Goal: Information Seeking & Learning: Learn about a topic

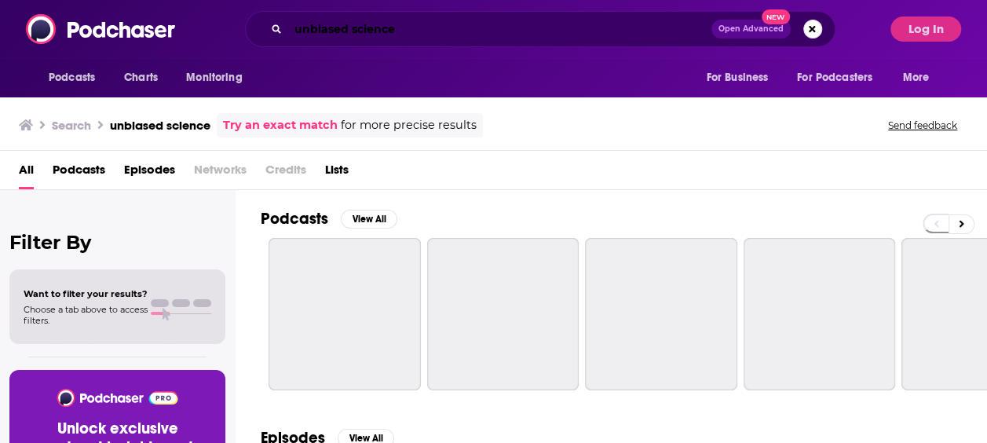
click at [357, 25] on input "unbiased science" at bounding box center [499, 28] width 423 height 25
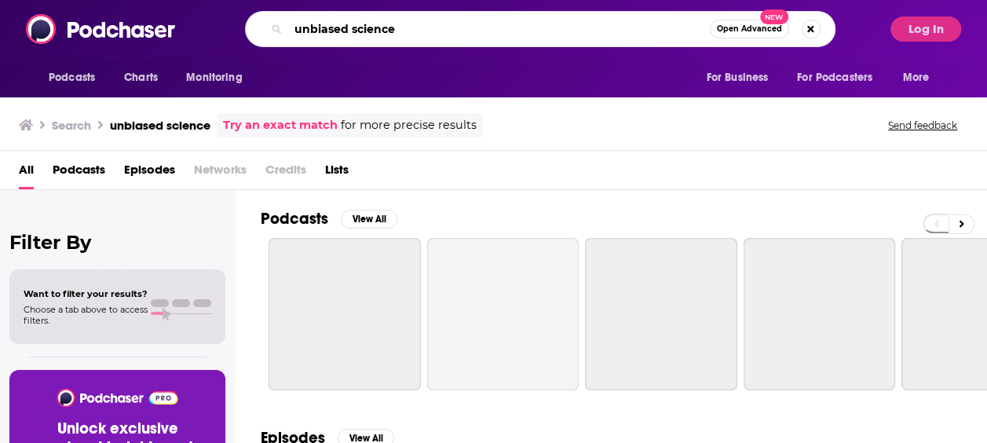
click at [357, 25] on input "unbiased science" at bounding box center [499, 28] width 422 height 25
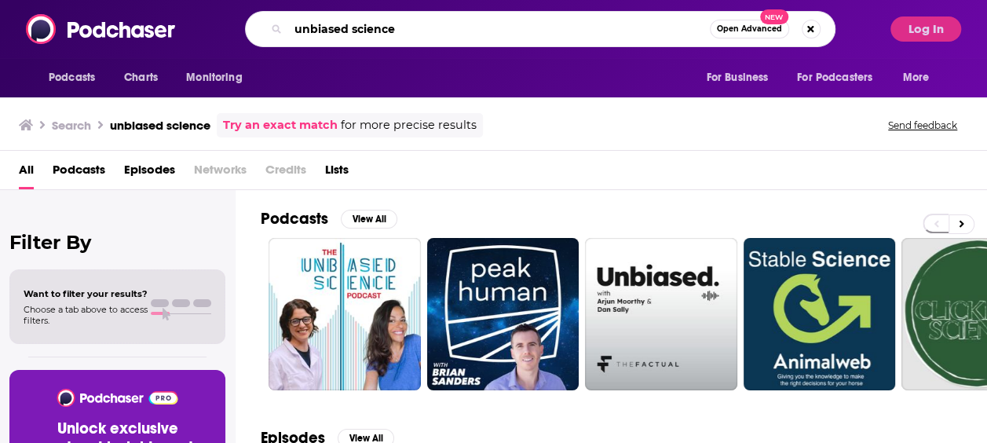
click at [369, 26] on input "unbiased science" at bounding box center [499, 28] width 422 height 25
type input "running"
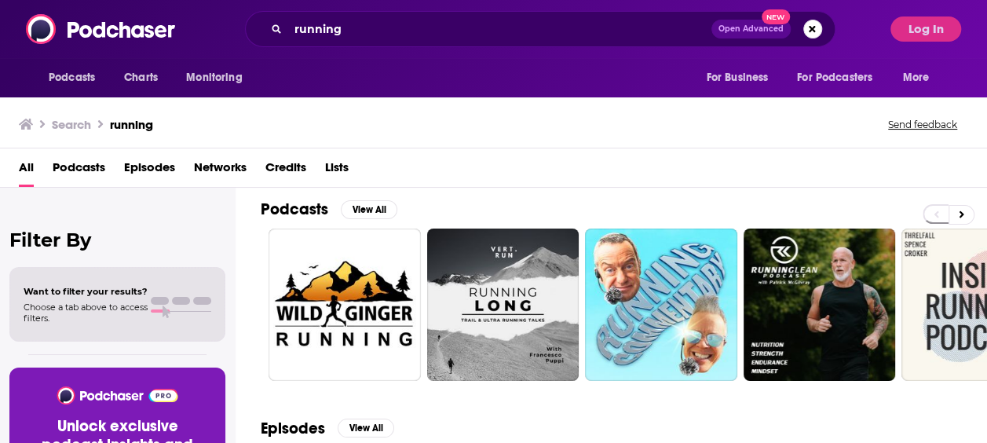
scroll to position [87, 0]
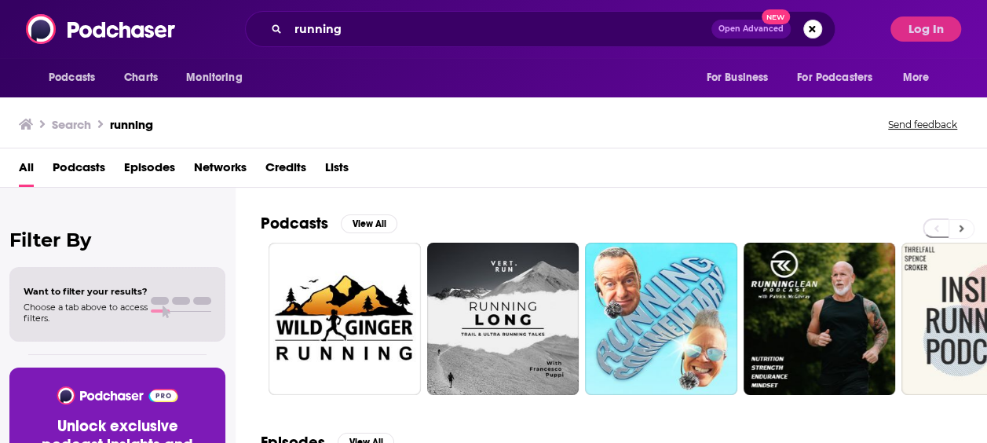
click at [966, 220] on button at bounding box center [962, 229] width 26 height 20
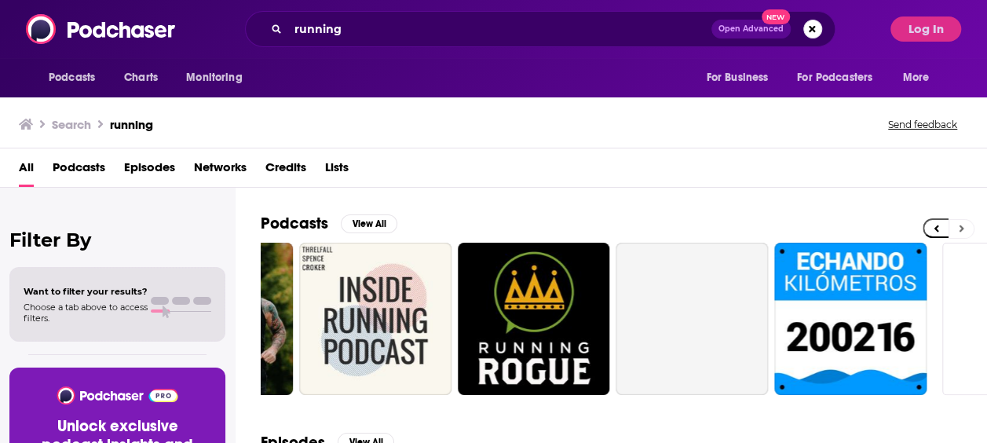
click at [966, 220] on button at bounding box center [962, 229] width 26 height 20
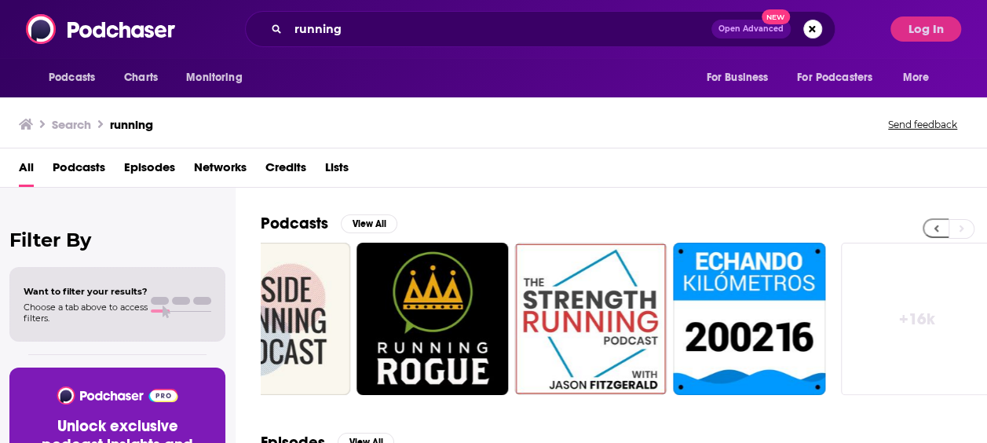
click at [939, 225] on button at bounding box center [936, 228] width 26 height 20
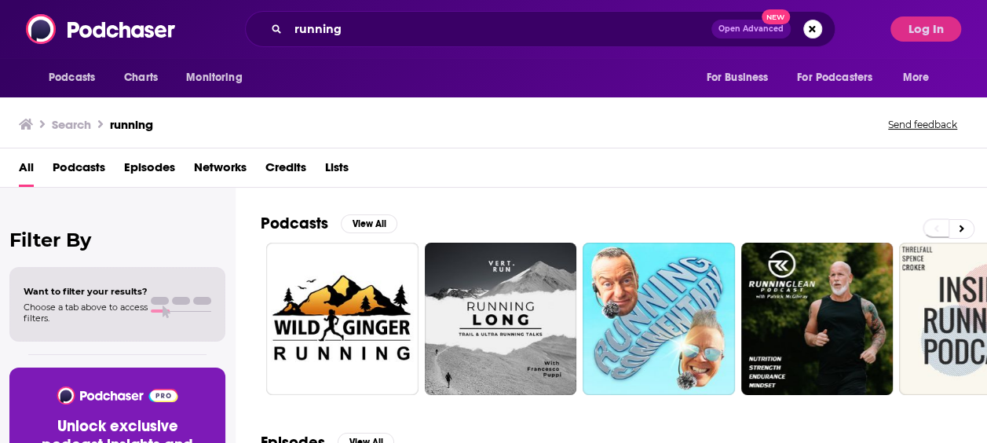
scroll to position [0, 0]
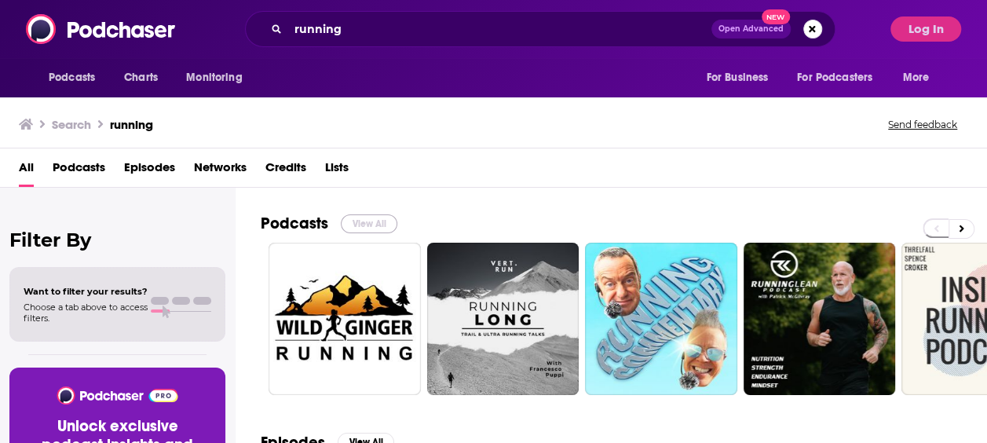
click at [366, 222] on button "View All" at bounding box center [369, 223] width 57 height 19
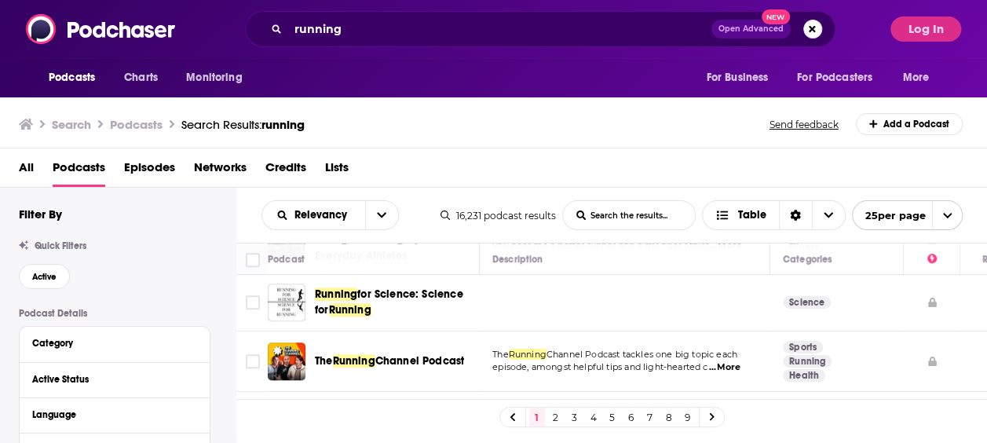
click at [189, 272] on div "Active" at bounding box center [127, 276] width 217 height 25
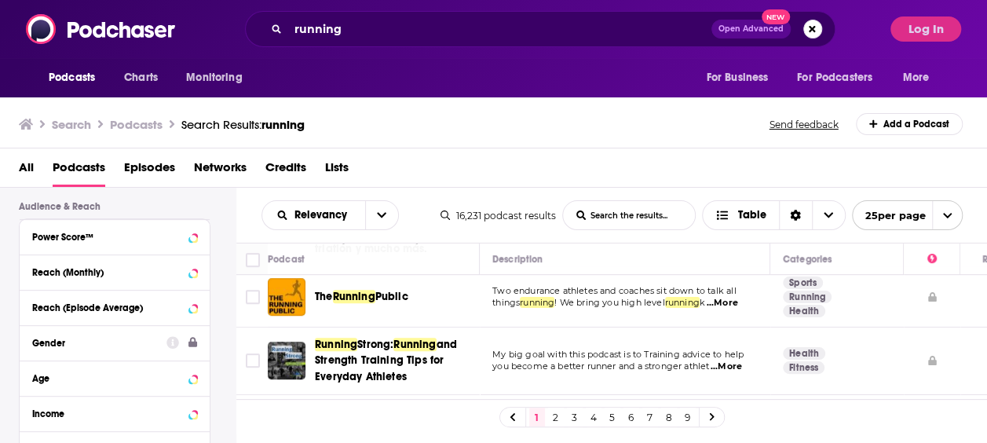
scroll to position [346, 0]
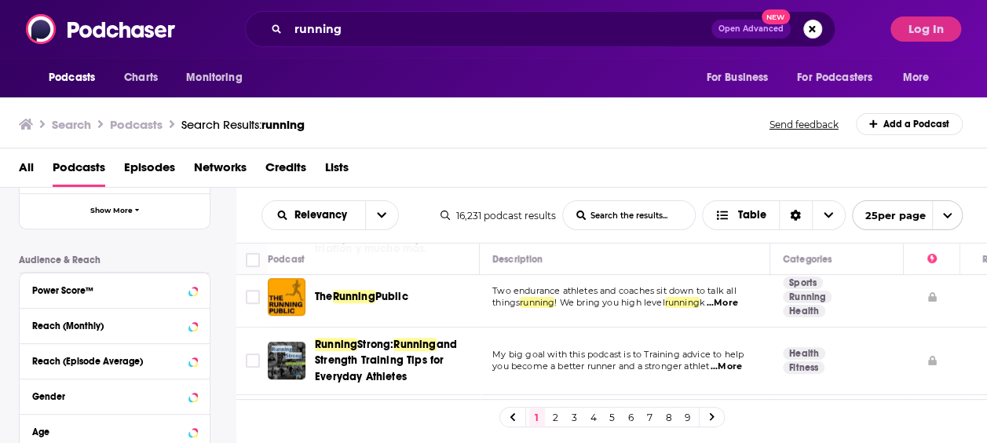
click at [104, 291] on div "Power Score™" at bounding box center [109, 290] width 155 height 11
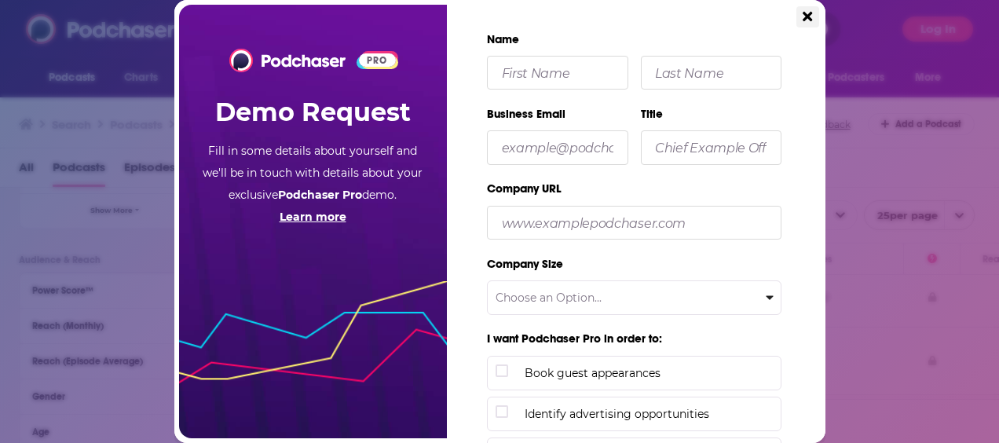
click at [818, 14] on button "Close" at bounding box center [808, 16] width 22 height 21
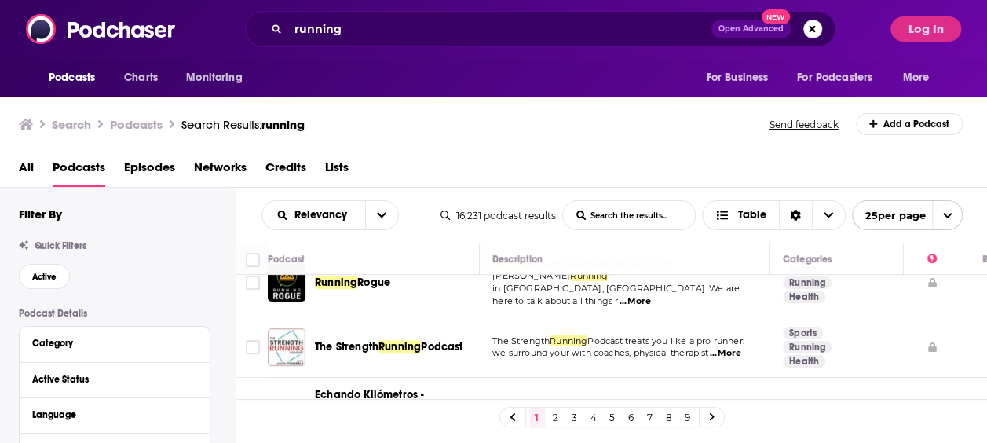
scroll to position [0, 0]
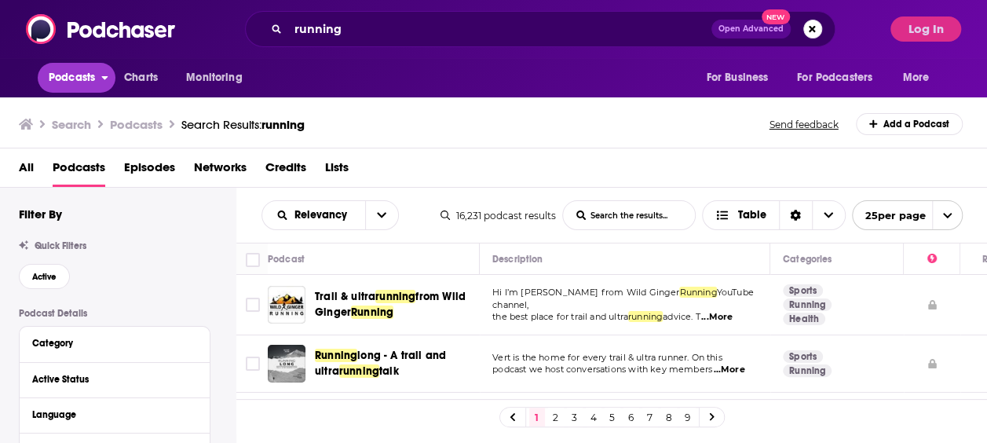
click at [68, 71] on span "Podcasts" at bounding box center [72, 78] width 46 height 22
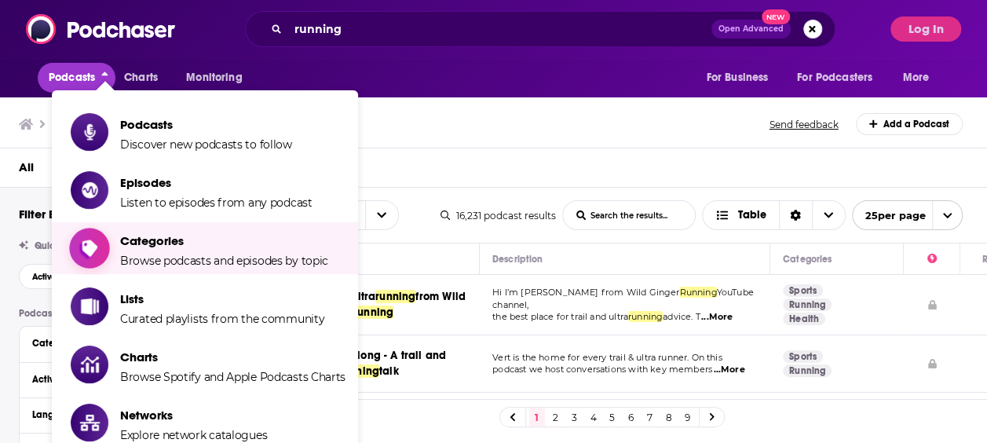
click at [137, 259] on span "Browse podcasts and episodes by topic" at bounding box center [224, 261] width 208 height 14
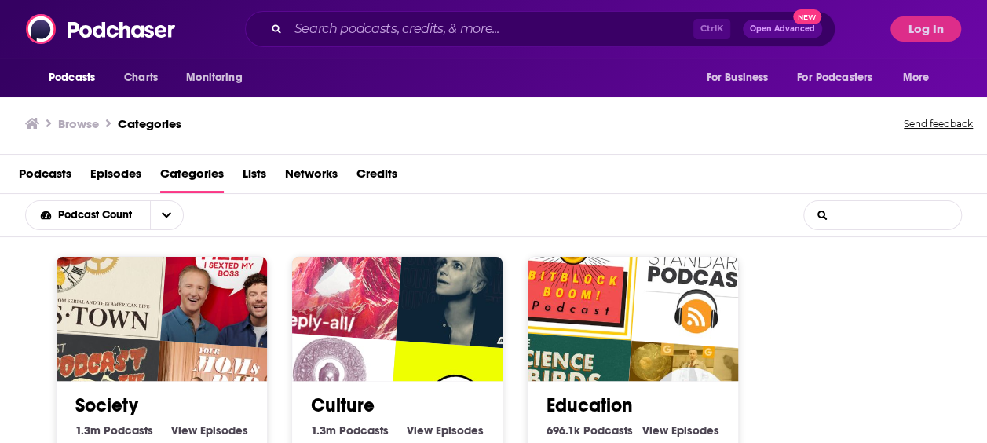
click at [881, 222] on input "List Search Input" at bounding box center [882, 215] width 157 height 28
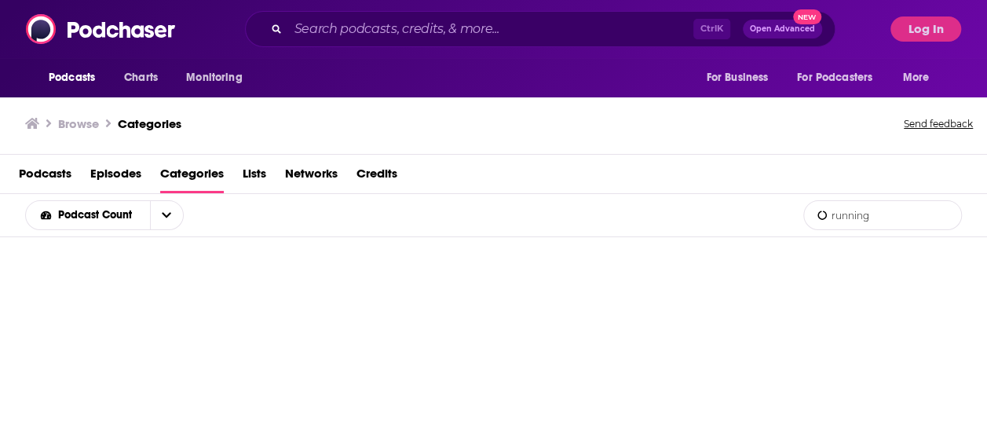
type input "running"
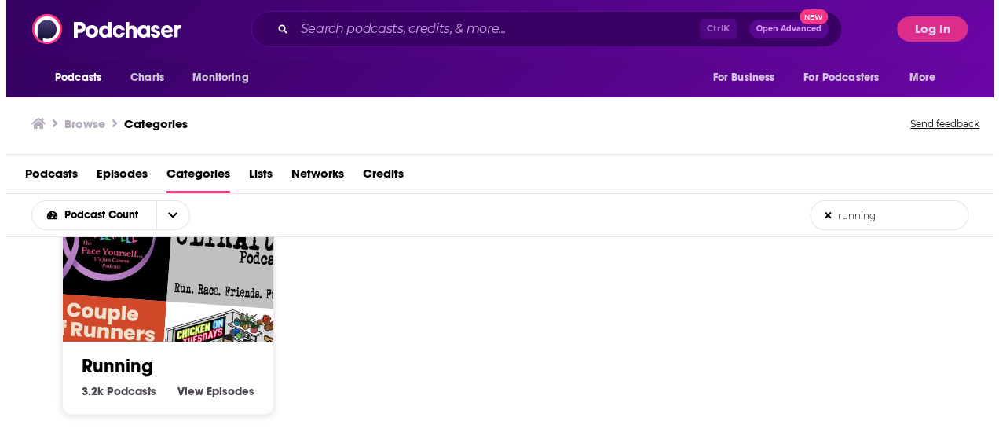
scroll to position [42, 0]
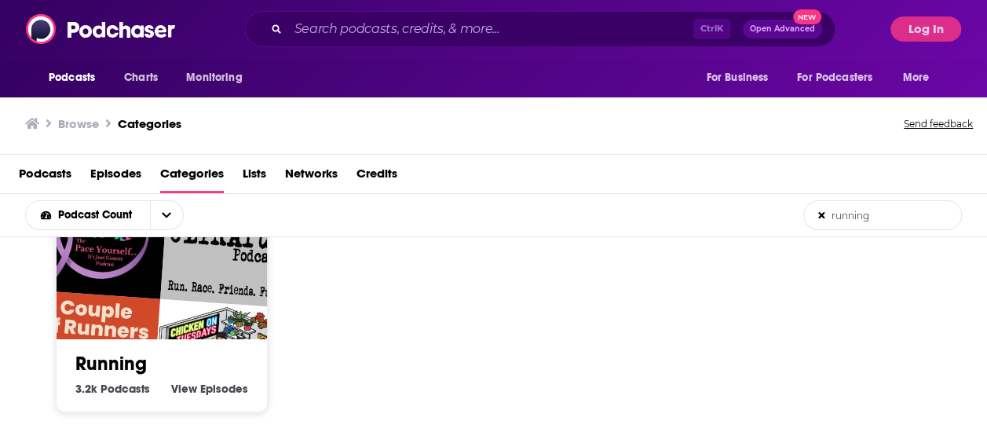
click at [102, 361] on link "Running" at bounding box center [110, 364] width 71 height 24
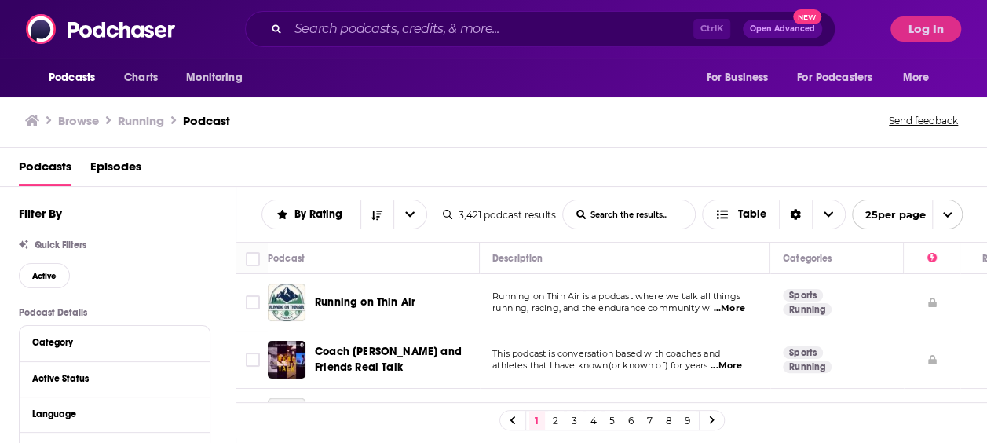
click at [1, 141] on div "Browse Running Podcast Send feedback" at bounding box center [494, 120] width 988 height 53
click at [86, 35] on img at bounding box center [101, 29] width 151 height 30
click at [27, 121] on icon at bounding box center [32, 120] width 14 height 11
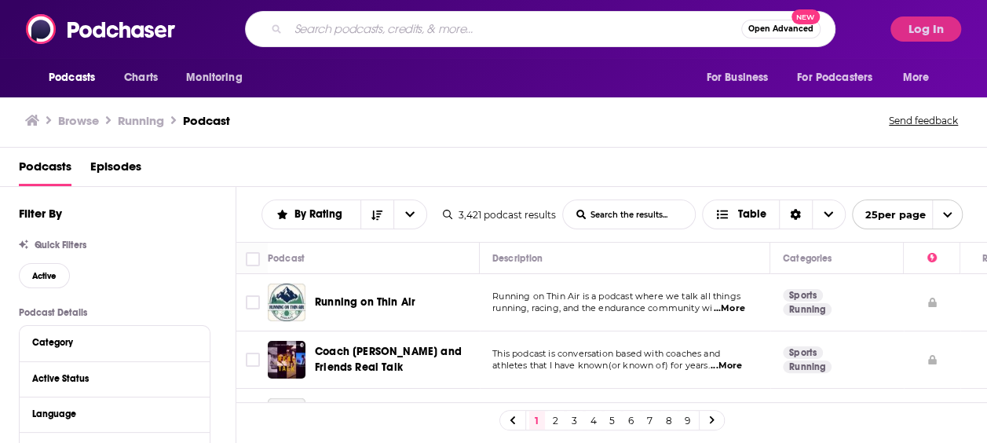
click at [445, 28] on input "Search podcasts, credits, & more..." at bounding box center [514, 28] width 453 height 25
type input "running"
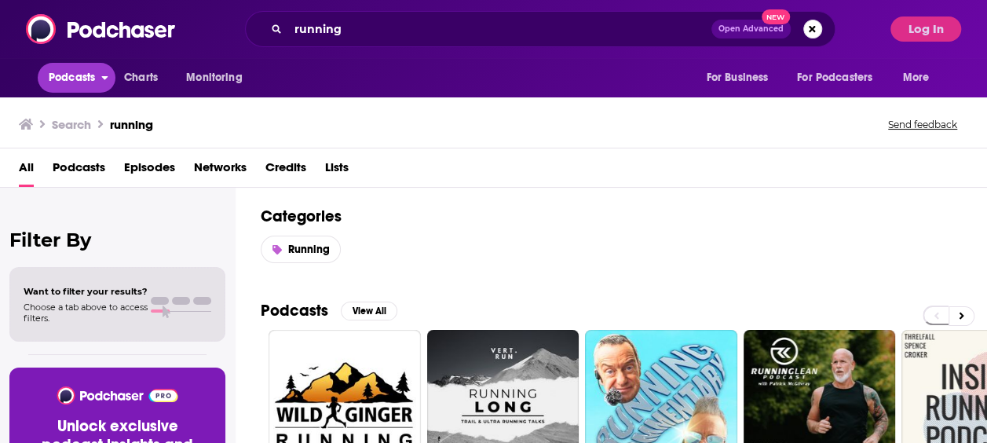
click at [85, 82] on span "Podcasts" at bounding box center [72, 78] width 46 height 22
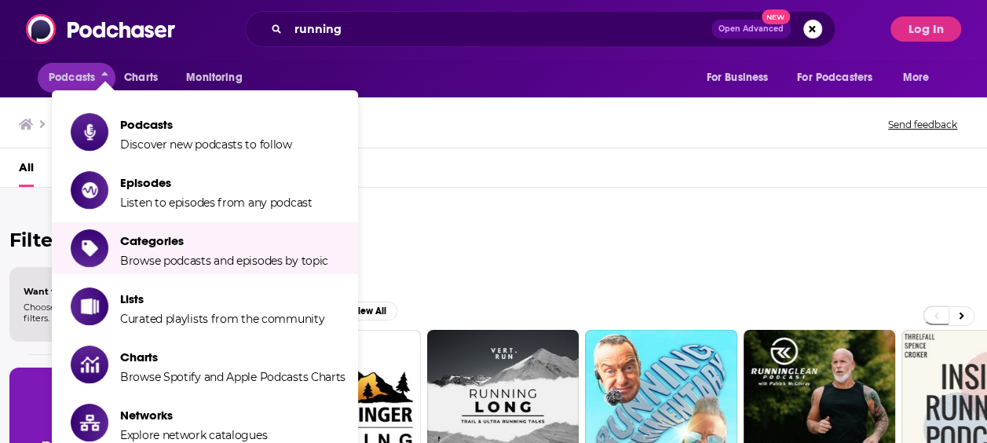
click at [478, 176] on div "All Podcasts Episodes Networks Credits Lists" at bounding box center [497, 171] width 956 height 32
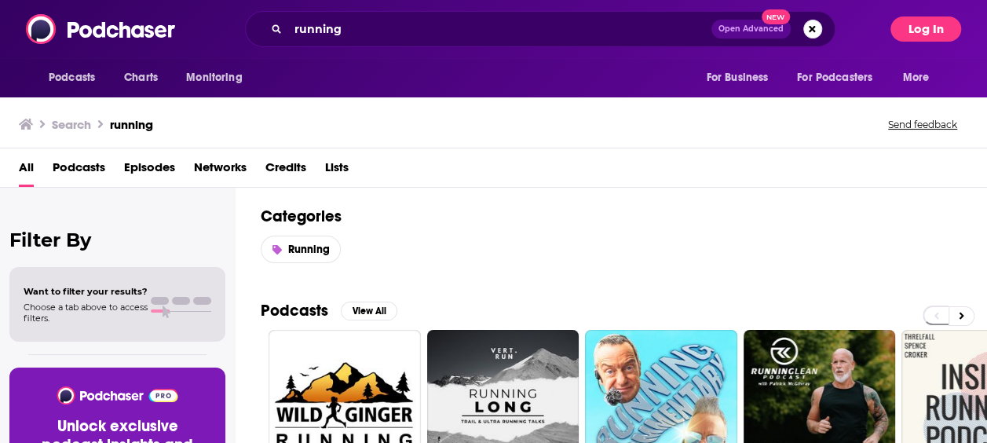
click at [906, 35] on button "Log In" at bounding box center [926, 28] width 71 height 25
